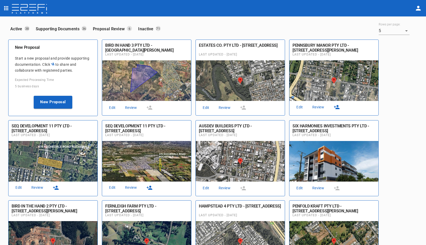
click at [224, 106] on link "Review" at bounding box center [224, 107] width 16 height 7
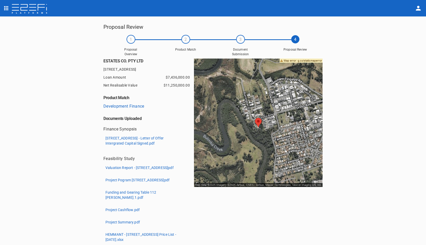
click at [129, 142] on p "[STREET_ADDRESS] - Letter of Offer Intergrated Capital Signed.pdf" at bounding box center [143, 141] width 77 height 10
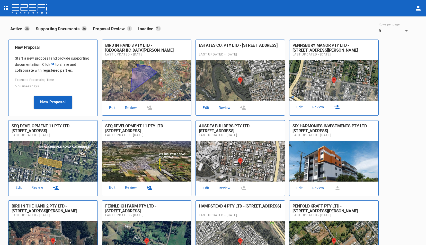
click at [317, 106] on link "Review" at bounding box center [318, 107] width 16 height 7
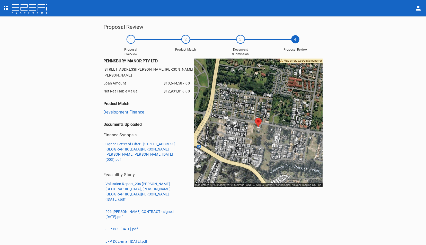
click at [118, 142] on p "Signed Letter of Offer - [STREET_ADDRESS][GEOGRAPHIC_DATA][PERSON_NAME][PERSON_…" at bounding box center [143, 152] width 77 height 21
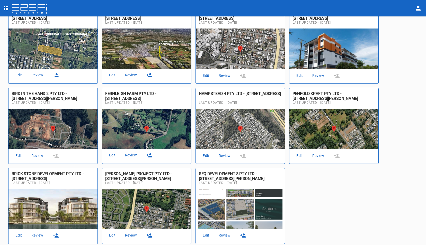
scroll to position [115, 0]
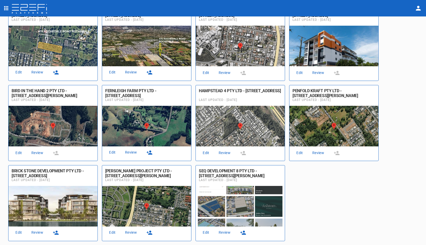
click at [131, 232] on link "Review" at bounding box center [131, 232] width 16 height 7
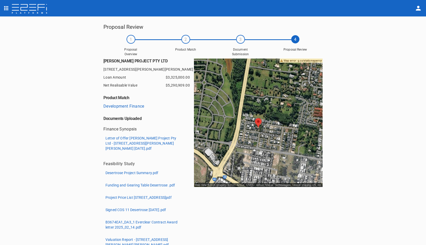
click at [122, 142] on p "Letter of Offer [PERSON_NAME] Project Pty Ltd - [STREET_ADDRESS][PERSON_NAME][P…" at bounding box center [143, 143] width 77 height 15
